Goal: Check status

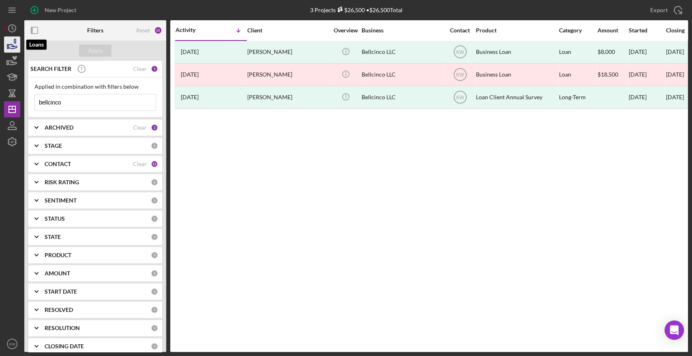
click at [10, 47] on icon "button" at bounding box center [12, 44] width 20 height 20
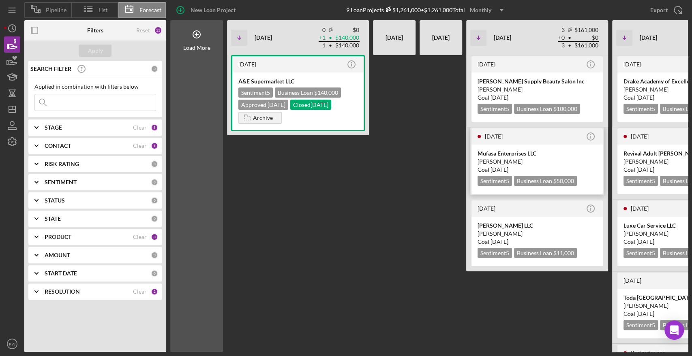
click at [513, 158] on div "[PERSON_NAME]" at bounding box center [536, 162] width 119 height 8
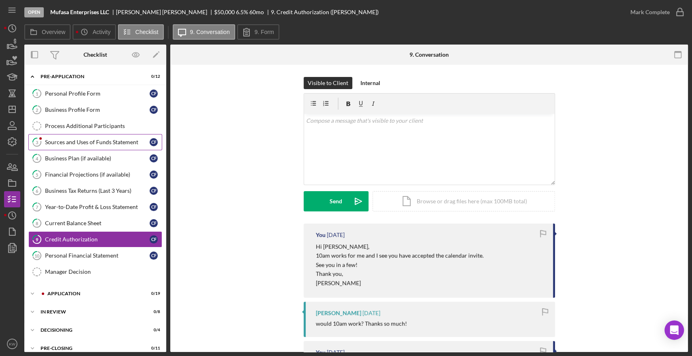
click at [89, 142] on div "Sources and Uses of Funds Statement" at bounding box center [97, 142] width 105 height 6
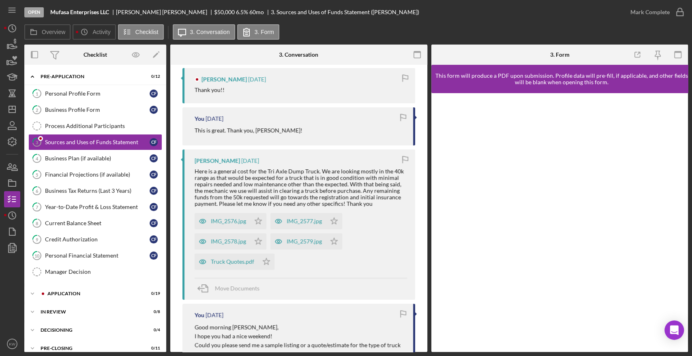
scroll to position [135, 0]
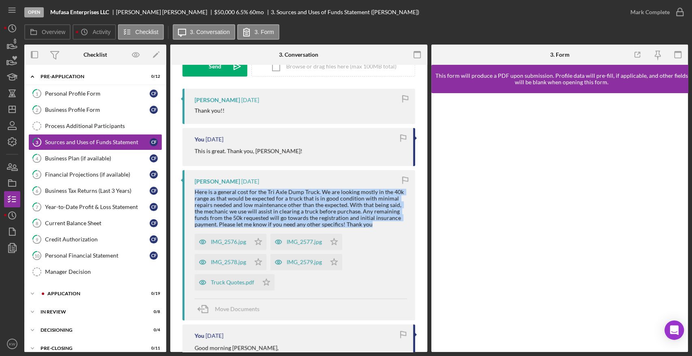
drag, startPoint x: 373, startPoint y: 226, endPoint x: 193, endPoint y: 193, distance: 182.9
click at [193, 193] on div "Courtney Faucher 2 weeks ago Here is a general cost for the Tri Axle Dump Truck…" at bounding box center [298, 245] width 233 height 151
click at [217, 199] on div "Here is a general cost for the Tri Axle Dump Truck. We are looking mostly in th…" at bounding box center [301, 208] width 212 height 39
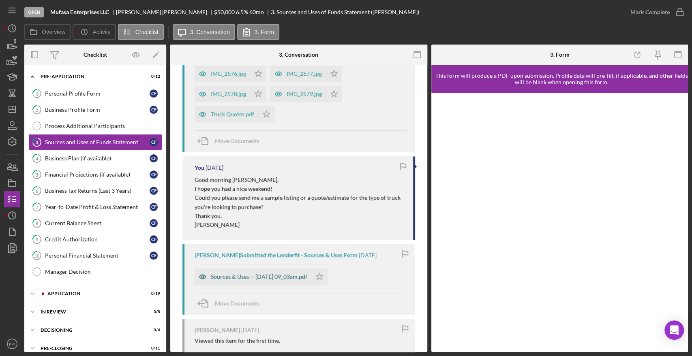
scroll to position [366, 0]
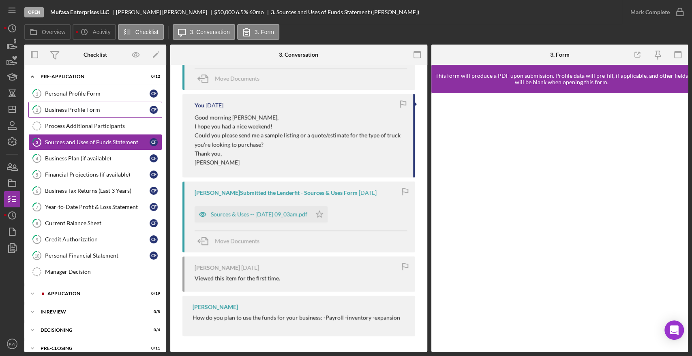
click at [71, 107] on div "Business Profile Form" at bounding box center [97, 110] width 105 height 6
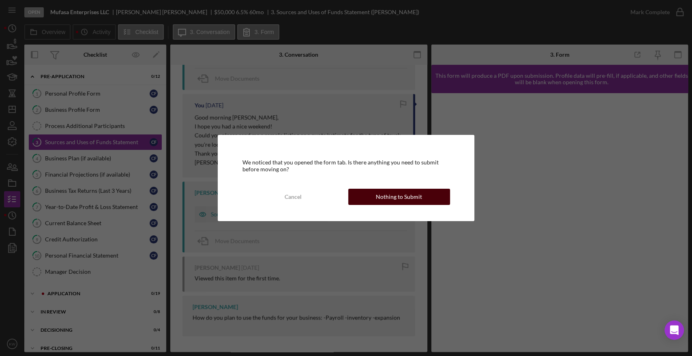
click at [424, 196] on button "Nothing to Submit" at bounding box center [399, 197] width 102 height 16
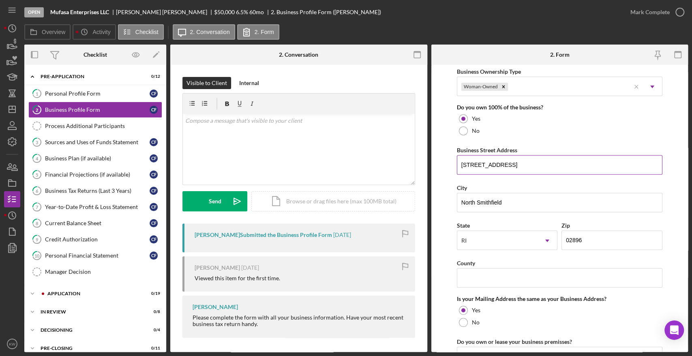
scroll to position [405, 0]
click at [496, 163] on input "1295 Iron Mine Hill Road" at bounding box center [559, 164] width 205 height 19
drag, startPoint x: 160, startPoint y: 11, endPoint x: 134, endPoint y: 12, distance: 26.8
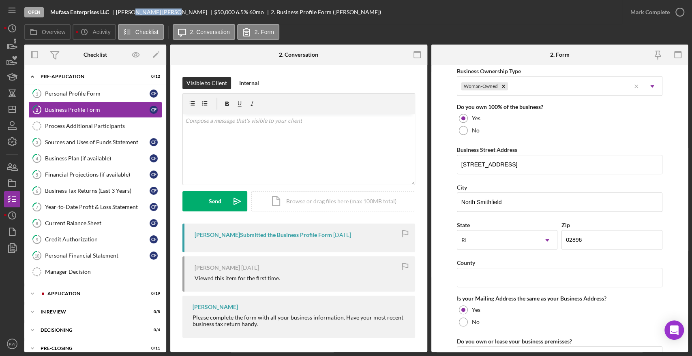
click at [134, 12] on div "Courtney Faucher" at bounding box center [165, 12] width 98 height 6
click at [132, 14] on div "Courtney Faucher" at bounding box center [165, 12] width 98 height 6
drag, startPoint x: 118, startPoint y: 11, endPoint x: 161, endPoint y: 13, distance: 43.4
click at [161, 13] on div "Courtney Faucher" at bounding box center [165, 12] width 98 height 6
copy div "Courtney Faucher"
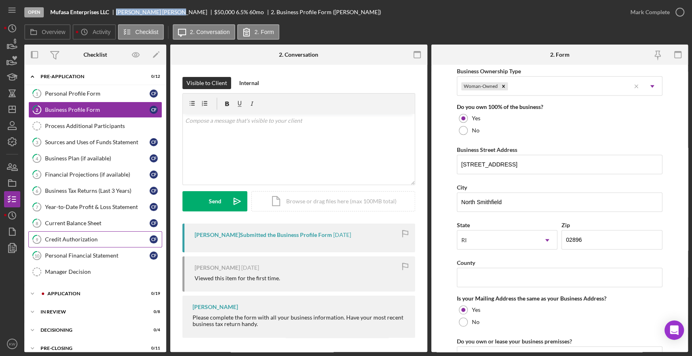
scroll to position [44, 0]
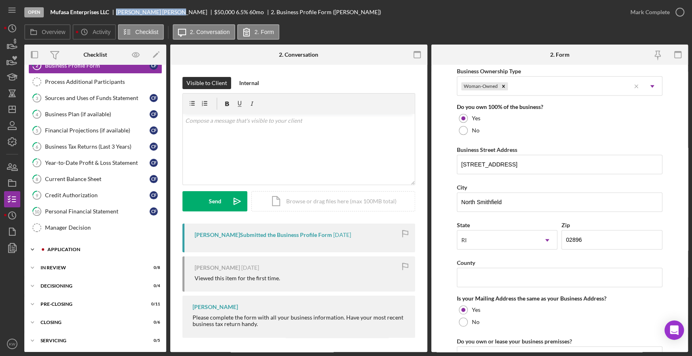
click at [63, 248] on div "Application" at bounding box center [101, 249] width 109 height 5
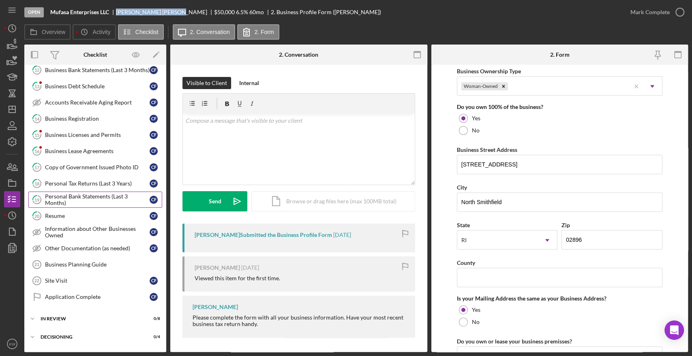
scroll to position [355, 0]
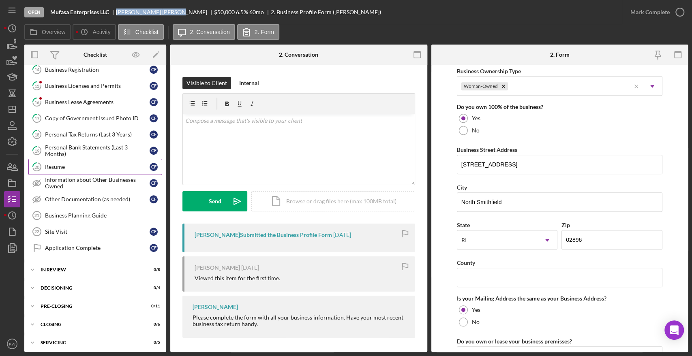
click at [68, 167] on div "Resume" at bounding box center [97, 167] width 105 height 6
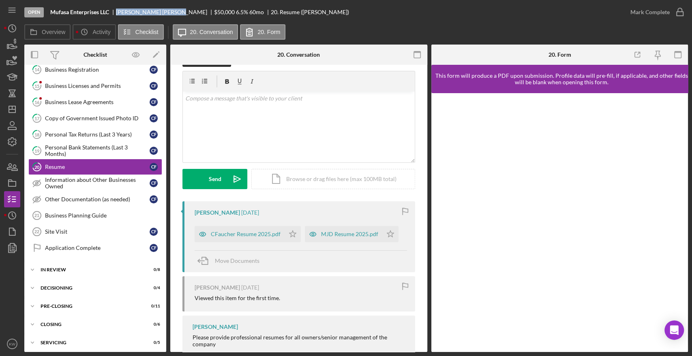
scroll to position [43, 0]
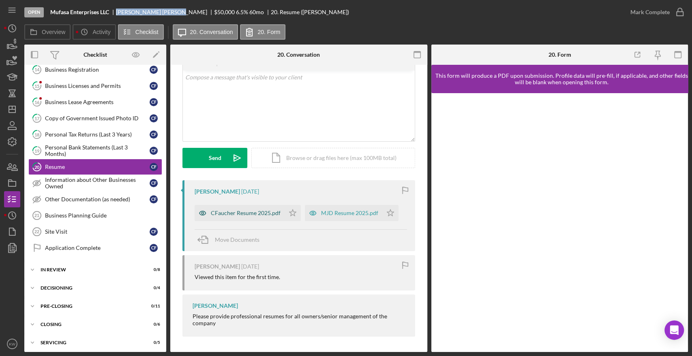
click at [250, 213] on div "CFaucher Resume 2025.pdf" at bounding box center [246, 213] width 70 height 6
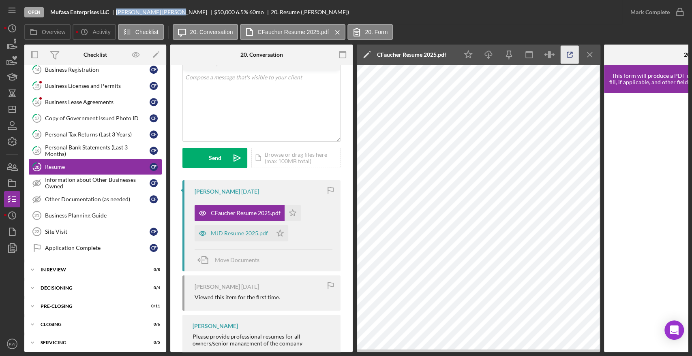
click at [569, 51] on icon "button" at bounding box center [570, 55] width 18 height 18
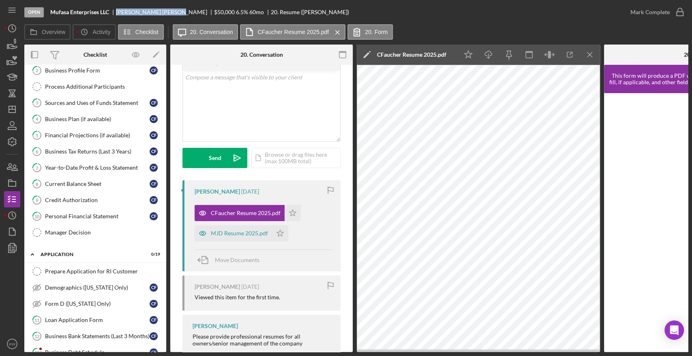
scroll to position [0, 0]
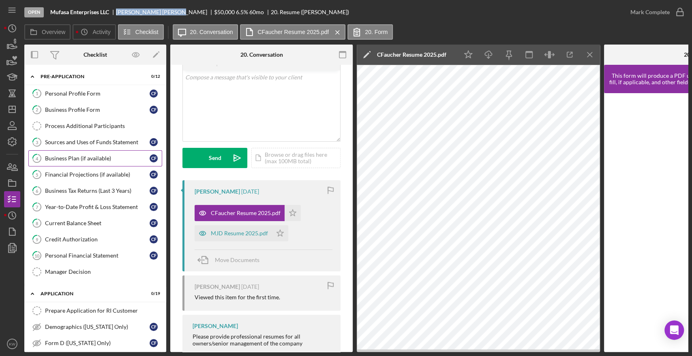
click at [81, 158] on div "Business Plan (if available)" at bounding box center [97, 158] width 105 height 6
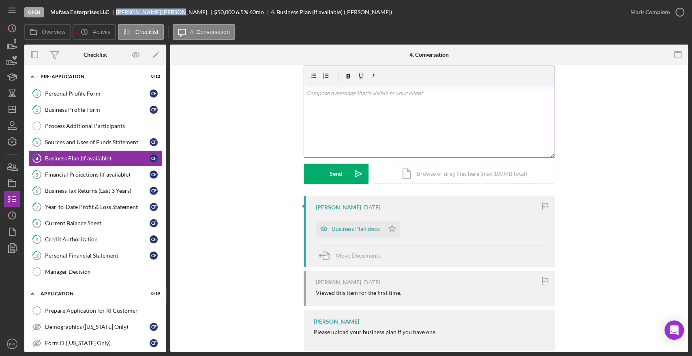
scroll to position [42, 0]
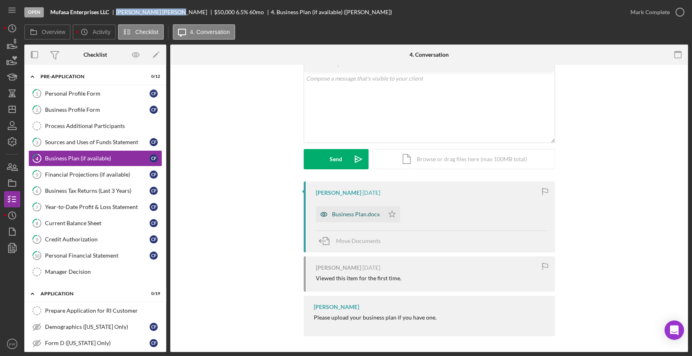
click at [343, 215] on div "Business Plan.docx" at bounding box center [356, 214] width 48 height 6
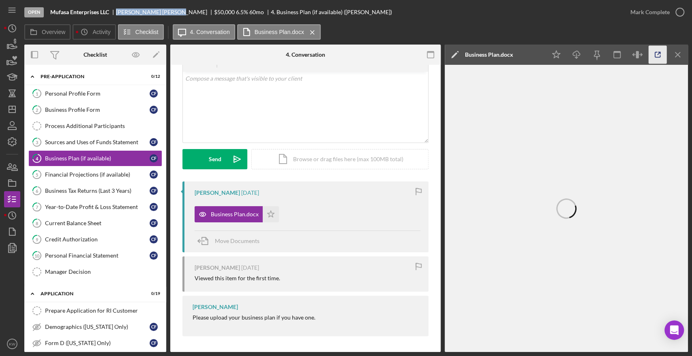
click at [657, 56] on icon "button" at bounding box center [657, 55] width 18 height 18
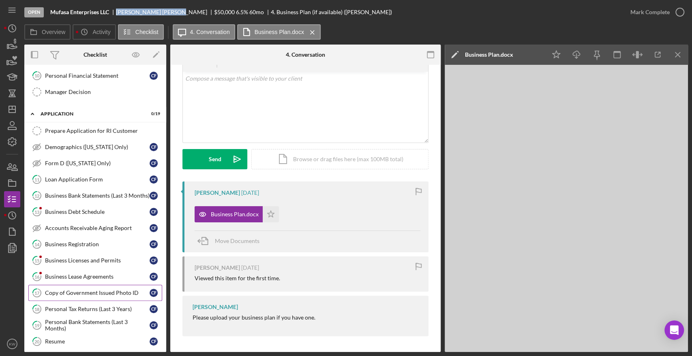
scroll to position [315, 0]
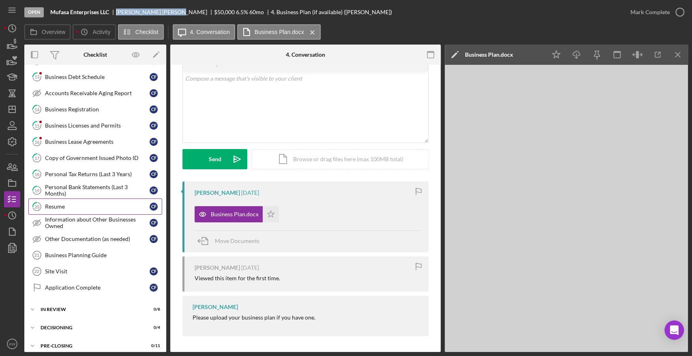
click at [62, 206] on div "Resume" at bounding box center [97, 206] width 105 height 6
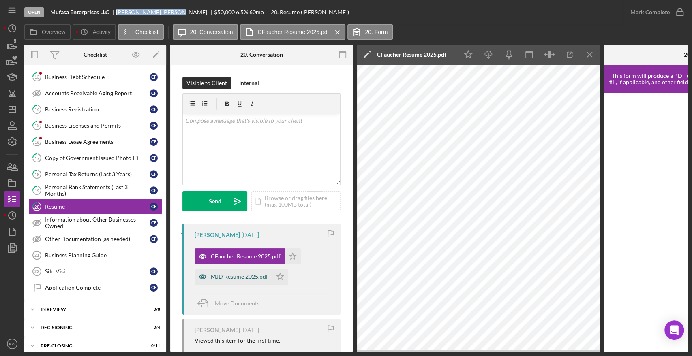
click at [238, 277] on div "MJD Resume 2025.pdf" at bounding box center [239, 277] width 57 height 6
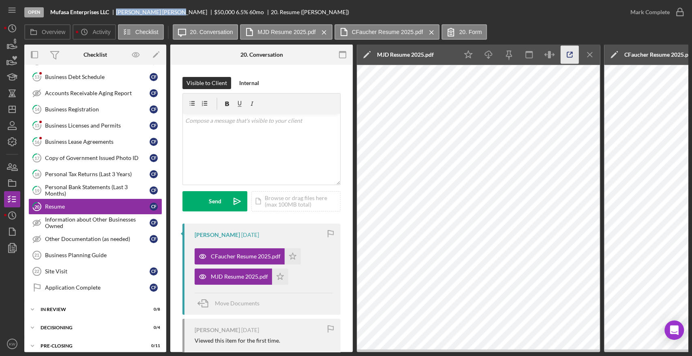
click at [566, 55] on icon "button" at bounding box center [570, 55] width 18 height 18
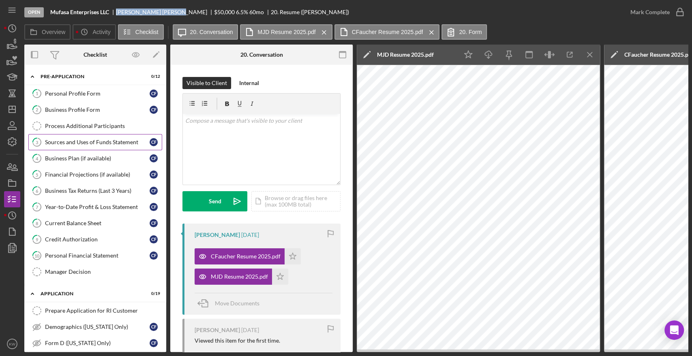
click at [72, 139] on div "Sources and Uses of Funds Statement" at bounding box center [97, 142] width 105 height 6
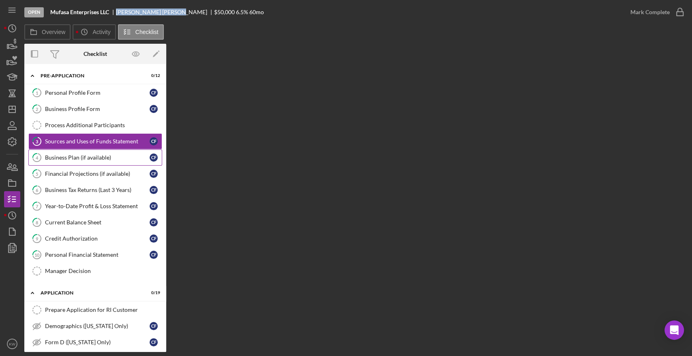
click at [80, 163] on link "4 Business Plan (if available) C F" at bounding box center [95, 158] width 134 height 16
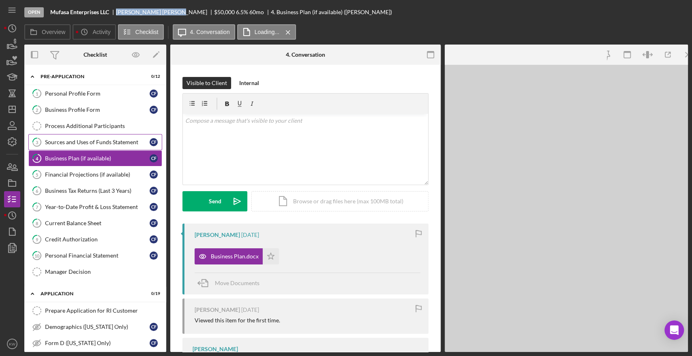
click at [76, 143] on div "Sources and Uses of Funds Statement" at bounding box center [97, 142] width 105 height 6
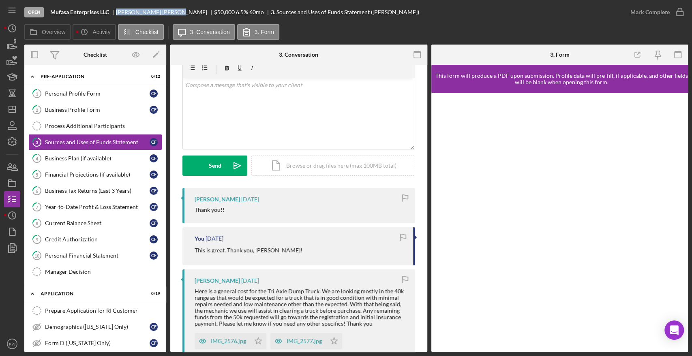
scroll to position [90, 0]
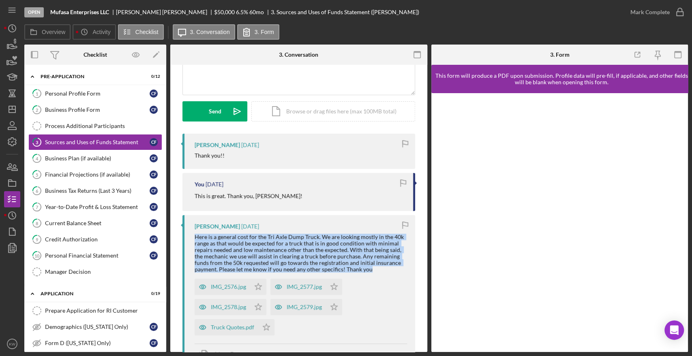
drag, startPoint x: 195, startPoint y: 236, endPoint x: 374, endPoint y: 272, distance: 183.5
click at [374, 272] on div "Here is a general cost for the Tri Axle Dump Truck. We are looking mostly in th…" at bounding box center [301, 253] width 212 height 39
copy div "Here is a general cost for the Tri Axle Dump Truck. We are looking mostly in th…"
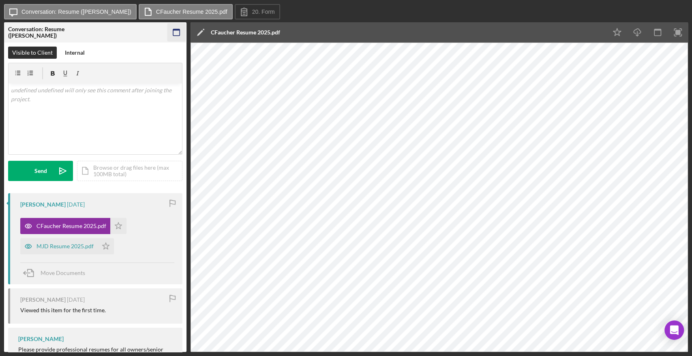
click at [178, 33] on icon "button" at bounding box center [176, 33] width 18 height 18
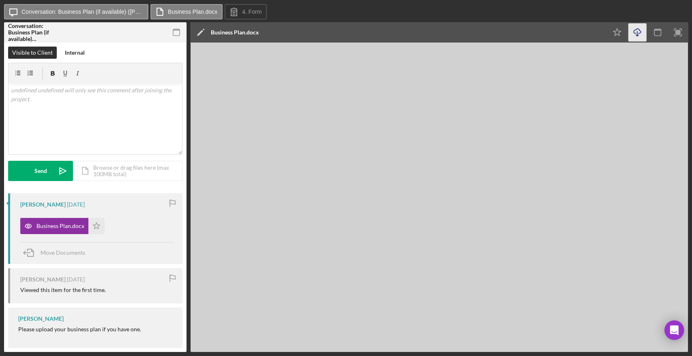
click at [635, 33] on icon "button" at bounding box center [636, 31] width 7 height 4
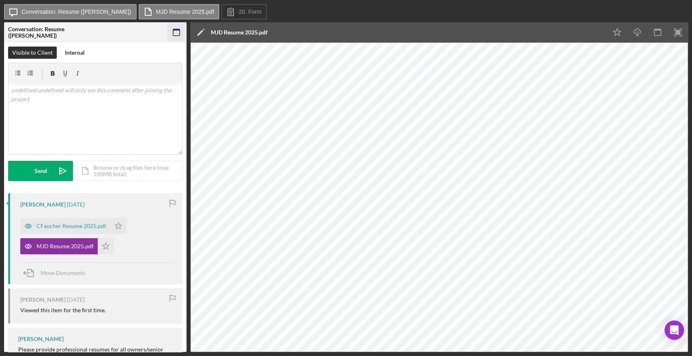
click at [169, 32] on icon "button" at bounding box center [176, 33] width 18 height 18
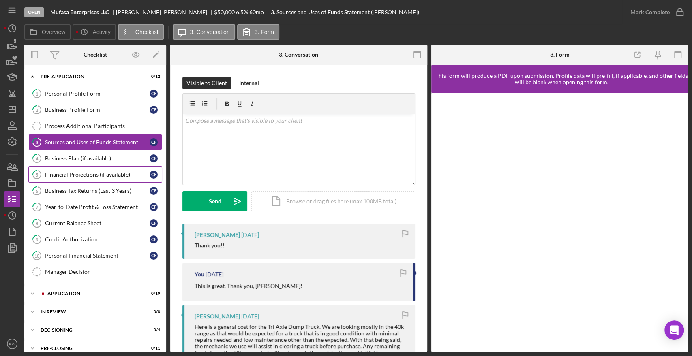
click at [92, 167] on link "5 Financial Projections (if available) C F" at bounding box center [95, 175] width 134 height 16
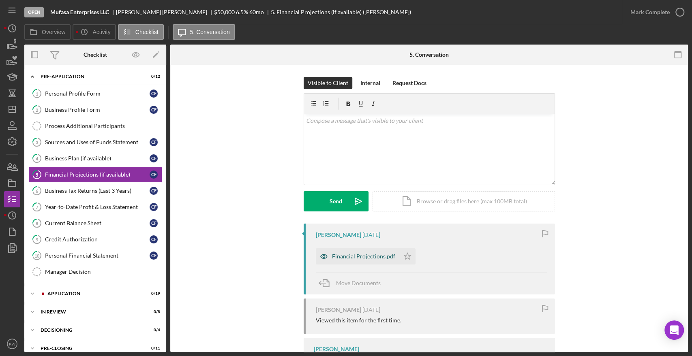
click at [339, 252] on div "Financial Projections.pdf" at bounding box center [357, 256] width 83 height 16
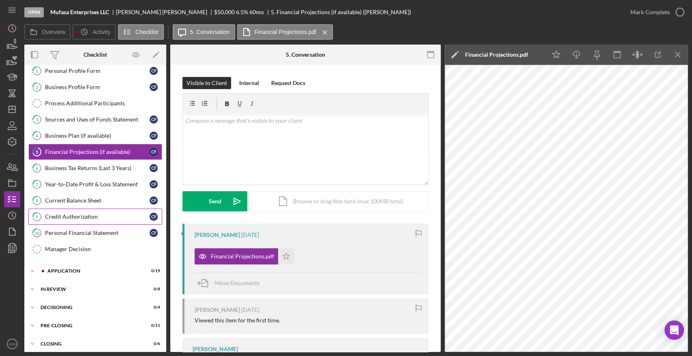
scroll to position [44, 0]
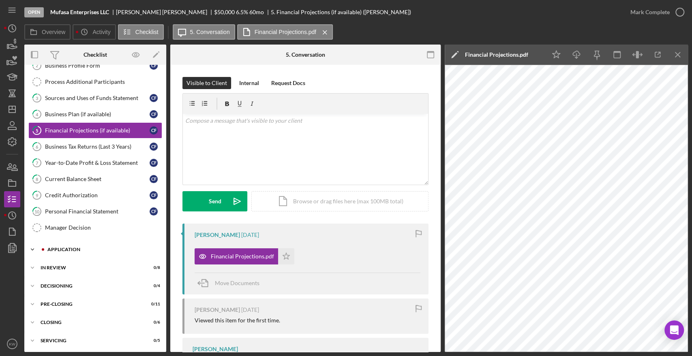
click at [69, 251] on div "Icon/Expander Application 0 / 19" at bounding box center [95, 250] width 142 height 16
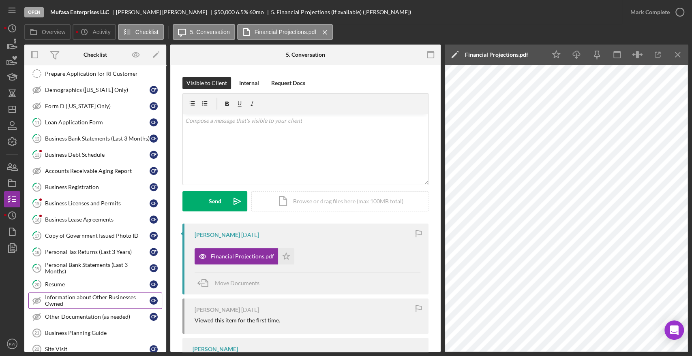
scroll to position [355, 0]
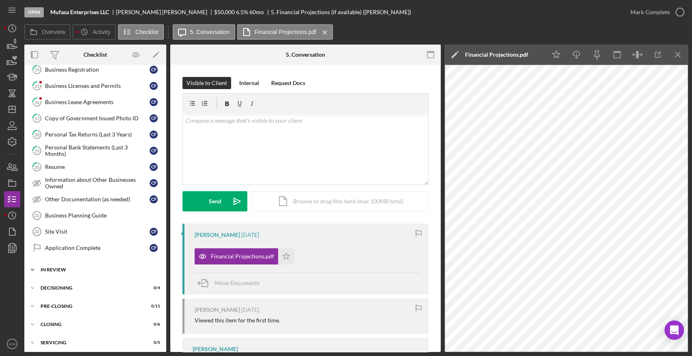
click at [57, 269] on div "Icon/Expander In Review 0 / 8" at bounding box center [95, 270] width 142 height 16
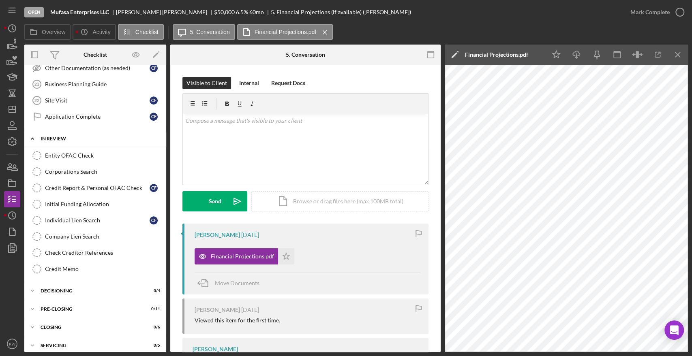
scroll to position [488, 0]
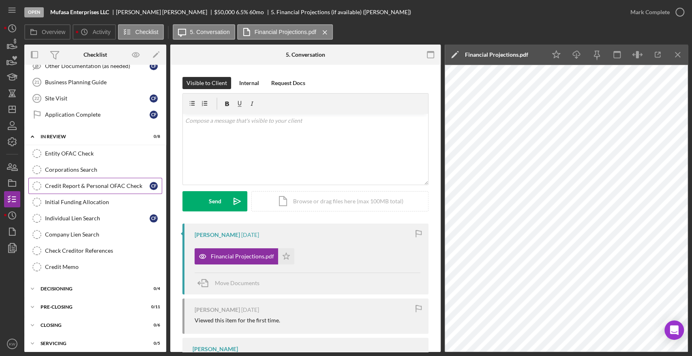
click at [79, 184] on div "Credit Report & Personal OFAC Check" at bounding box center [97, 186] width 105 height 6
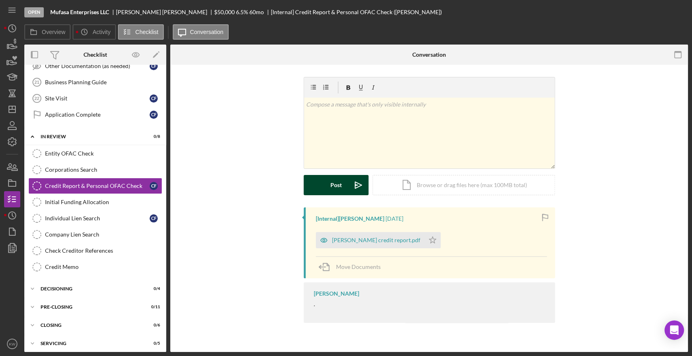
scroll to position [488, 0]
click at [345, 238] on div "Courtney Faucher credit report.pdf" at bounding box center [376, 240] width 88 height 6
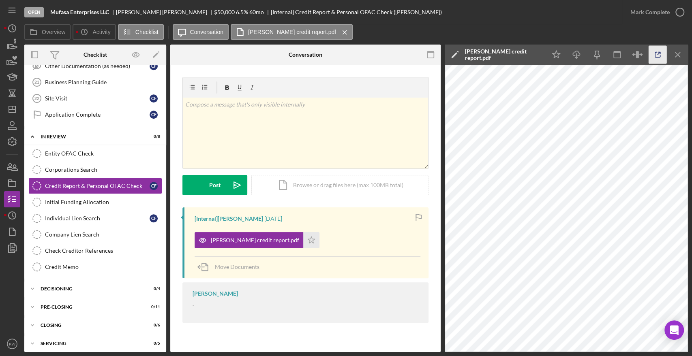
click at [345, 53] on icon "button" at bounding box center [657, 55] width 18 height 18
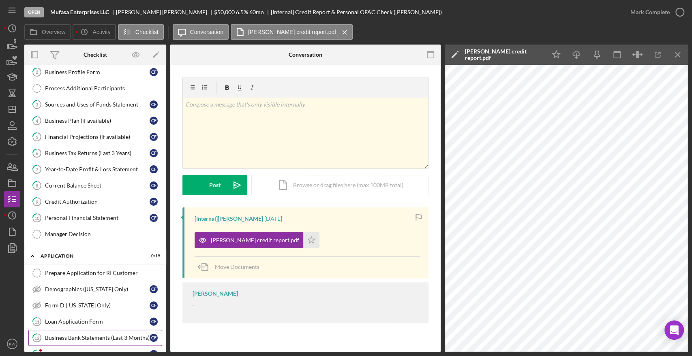
scroll to position [0, 0]
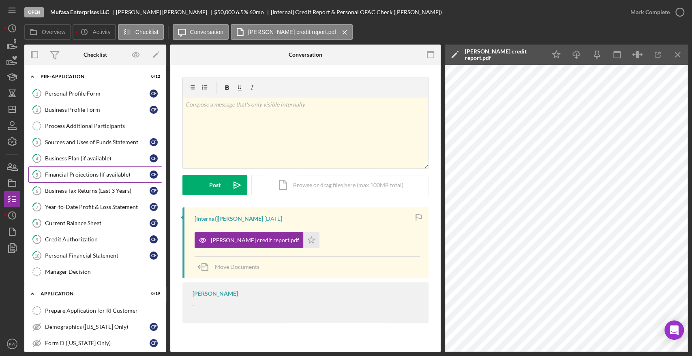
click at [94, 175] on div "Financial Projections (if available)" at bounding box center [97, 174] width 105 height 6
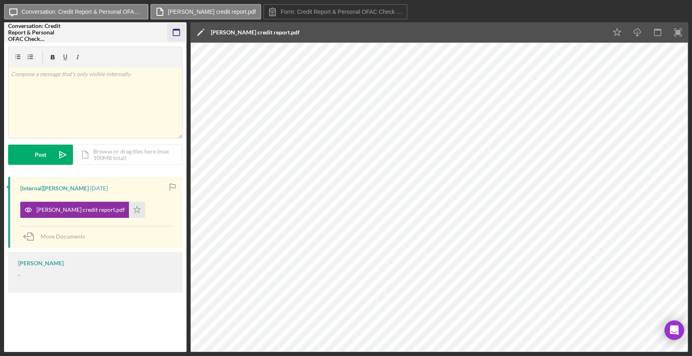
click at [175, 25] on icon "button" at bounding box center [176, 33] width 18 height 18
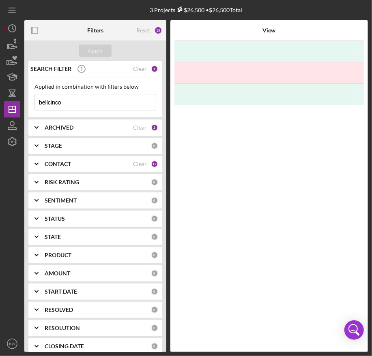
click at [68, 103] on input "bellcinco" at bounding box center [95, 102] width 121 height 16
click at [17, 45] on icon "button" at bounding box center [12, 44] width 20 height 20
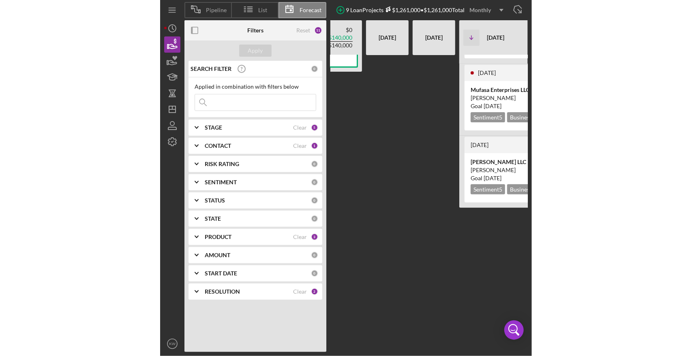
scroll to position [0, 289]
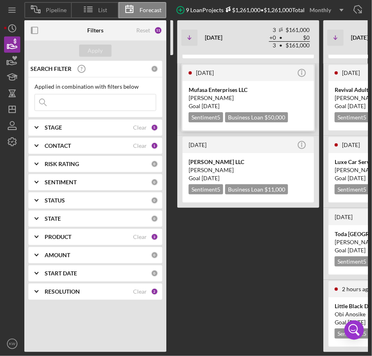
click at [221, 86] on div "Mufasa Enterprises LLC" at bounding box center [247, 90] width 119 height 8
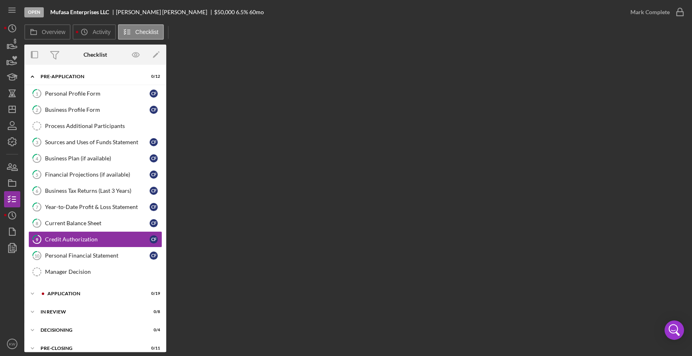
scroll to position [30, 0]
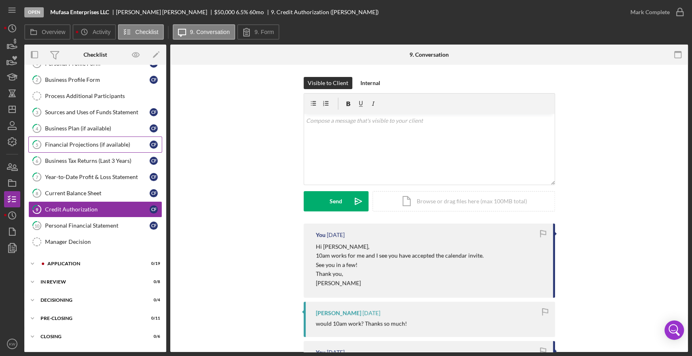
click at [79, 141] on div "Financial Projections (if available)" at bounding box center [97, 144] width 105 height 6
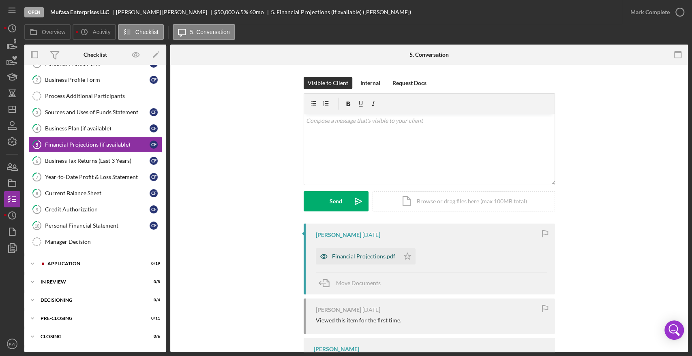
click at [366, 259] on div "Financial Projections.pdf" at bounding box center [363, 256] width 63 height 6
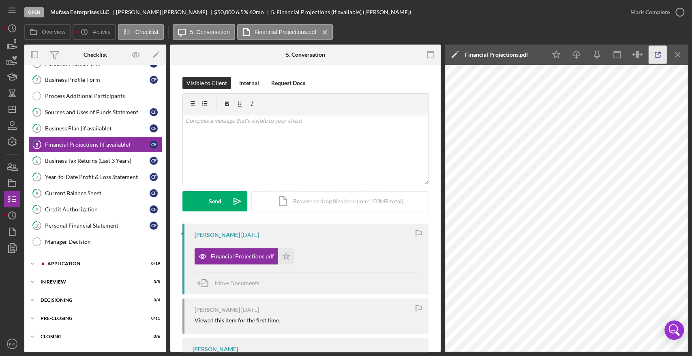
click at [371, 56] on icon "button" at bounding box center [657, 55] width 18 height 18
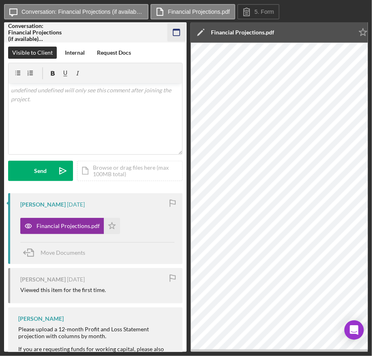
click at [178, 32] on icon "button" at bounding box center [176, 33] width 18 height 18
